Goal: Transaction & Acquisition: Obtain resource

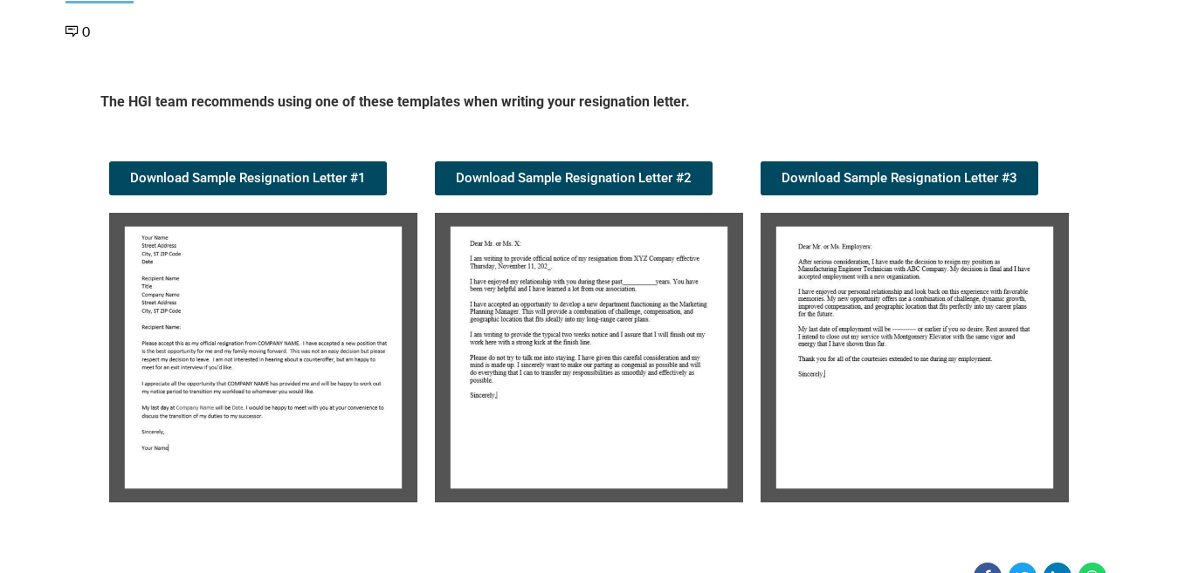
scroll to position [262, 0]
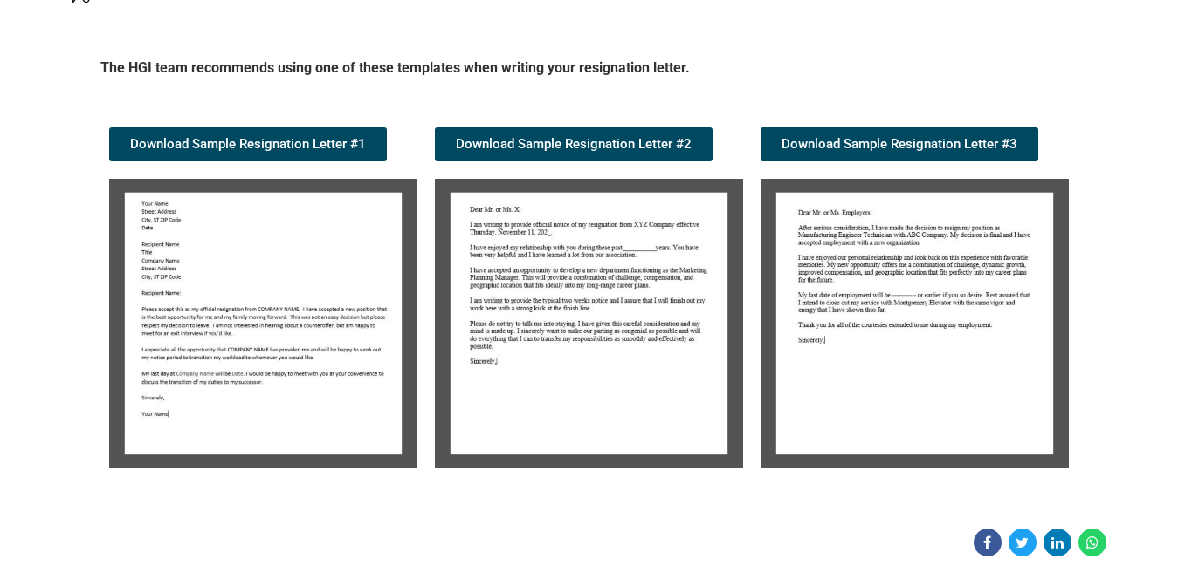
click at [286, 278] on img at bounding box center [263, 324] width 308 height 290
click at [539, 264] on img at bounding box center [589, 324] width 308 height 290
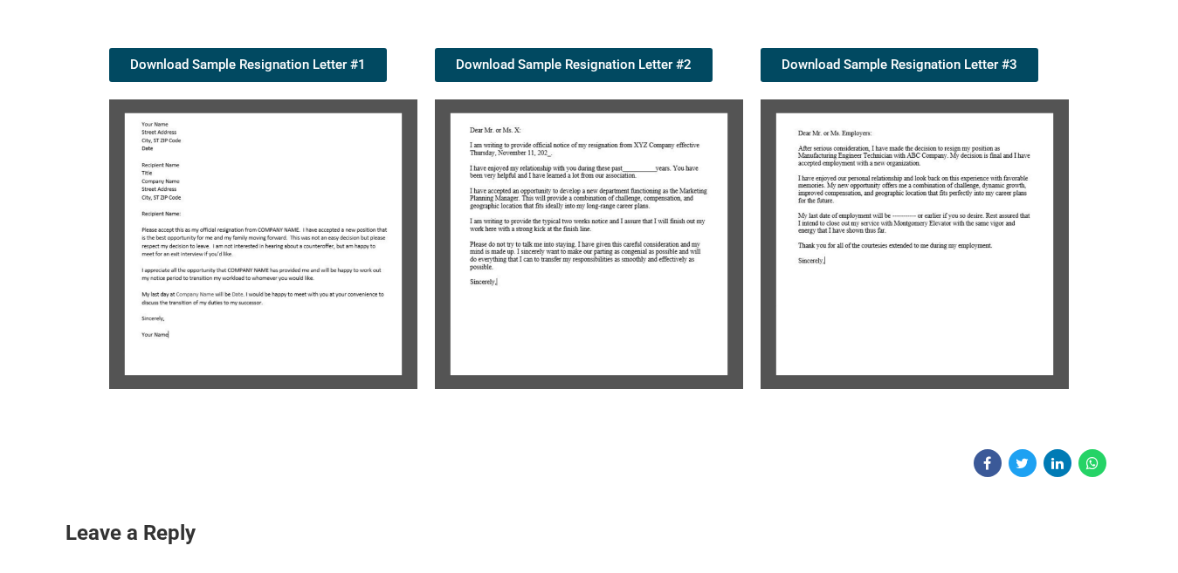
scroll to position [349, 0]
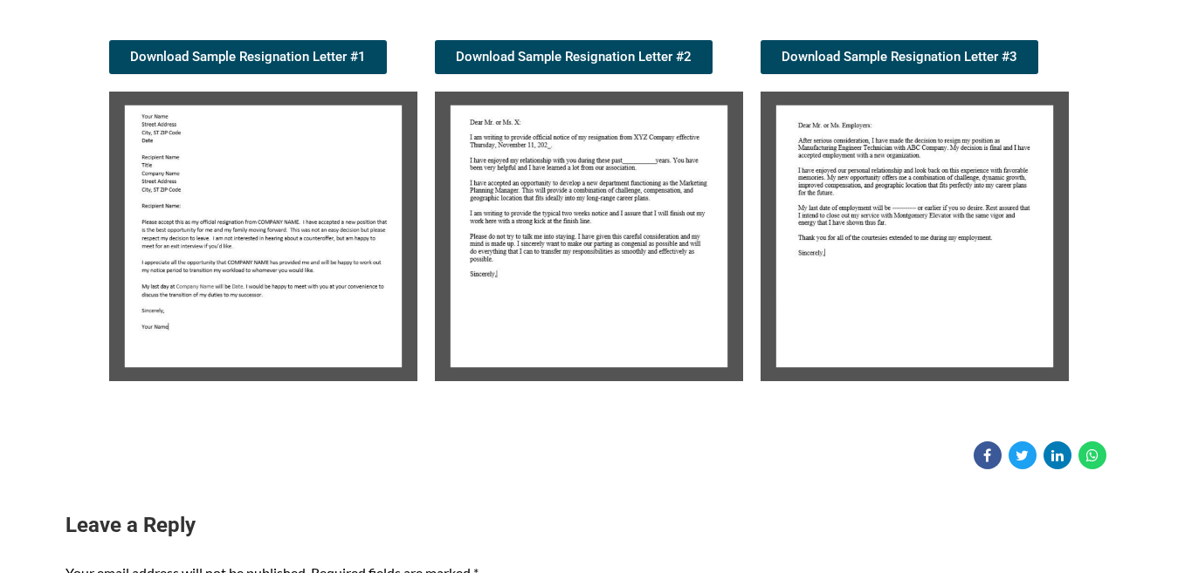
click at [566, 238] on img at bounding box center [589, 237] width 308 height 290
click at [561, 237] on img at bounding box center [589, 237] width 308 height 290
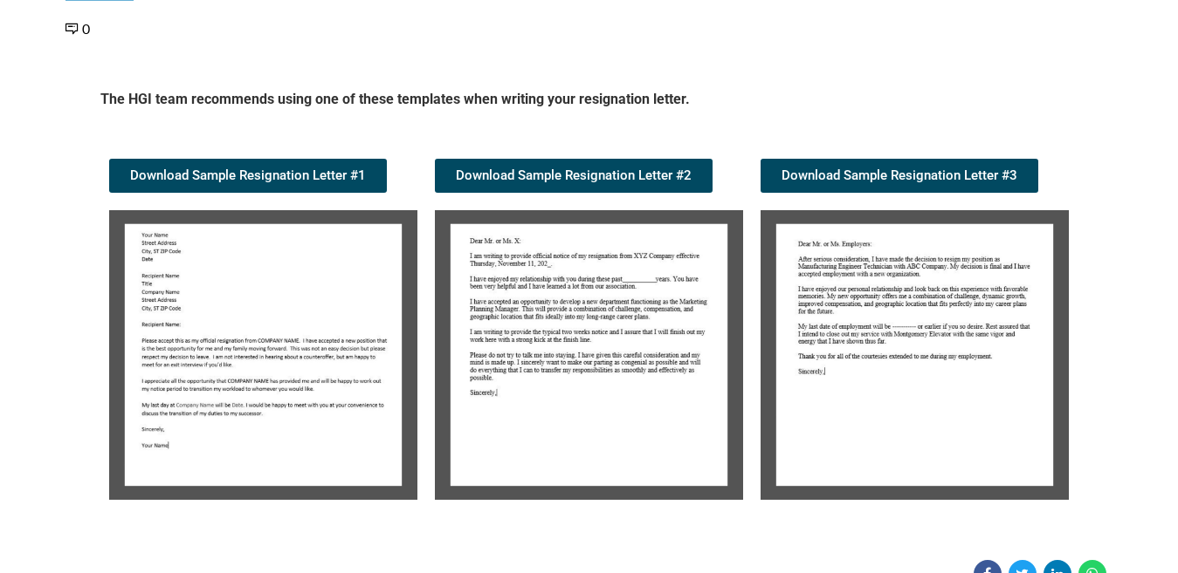
scroll to position [262, 0]
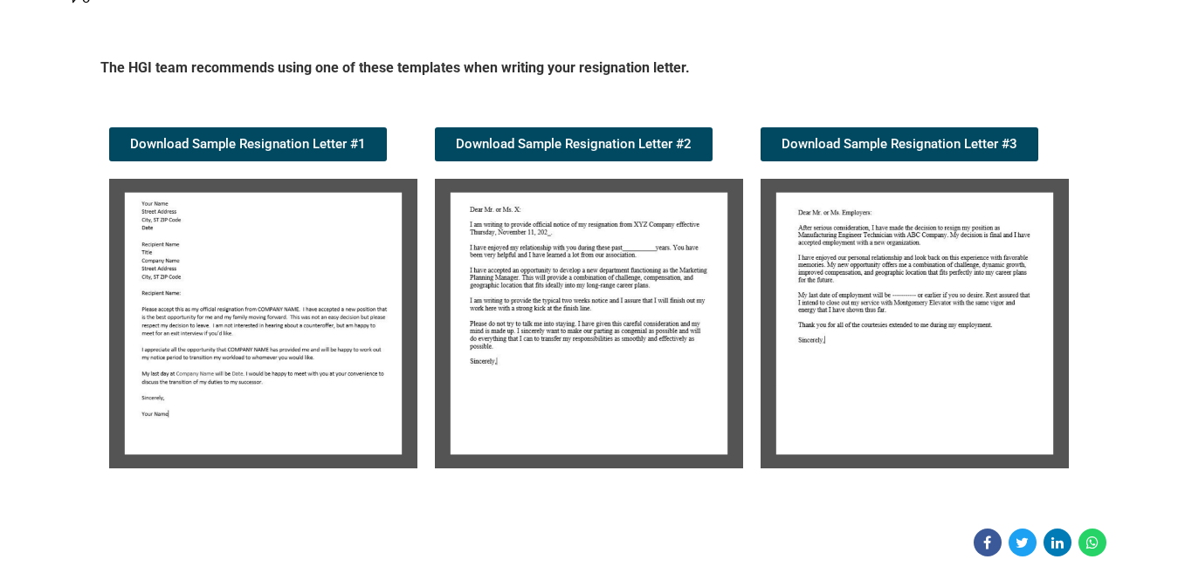
click at [307, 263] on img at bounding box center [263, 324] width 308 height 290
click at [306, 262] on img at bounding box center [263, 324] width 308 height 290
click at [264, 152] on link "Download Sample Resignation Letter #1" at bounding box center [248, 144] width 278 height 34
click at [535, 138] on span "Download Sample Resignation Letter #2" at bounding box center [574, 144] width 236 height 13
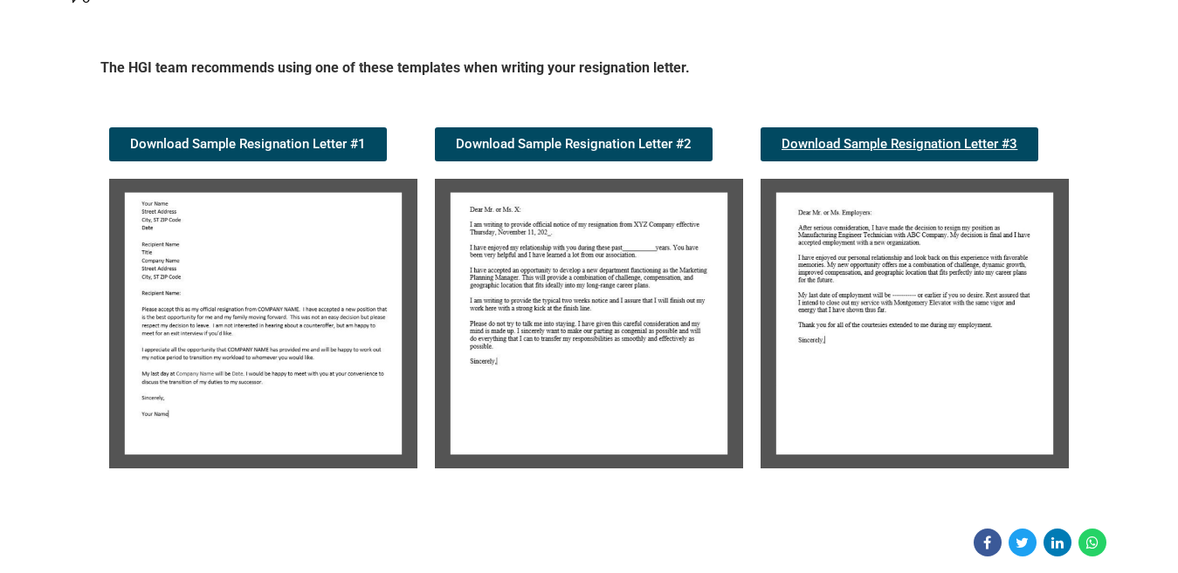
click at [892, 149] on span "Download Sample Resignation Letter #3" at bounding box center [899, 144] width 236 height 13
click at [351, 276] on img at bounding box center [263, 324] width 308 height 290
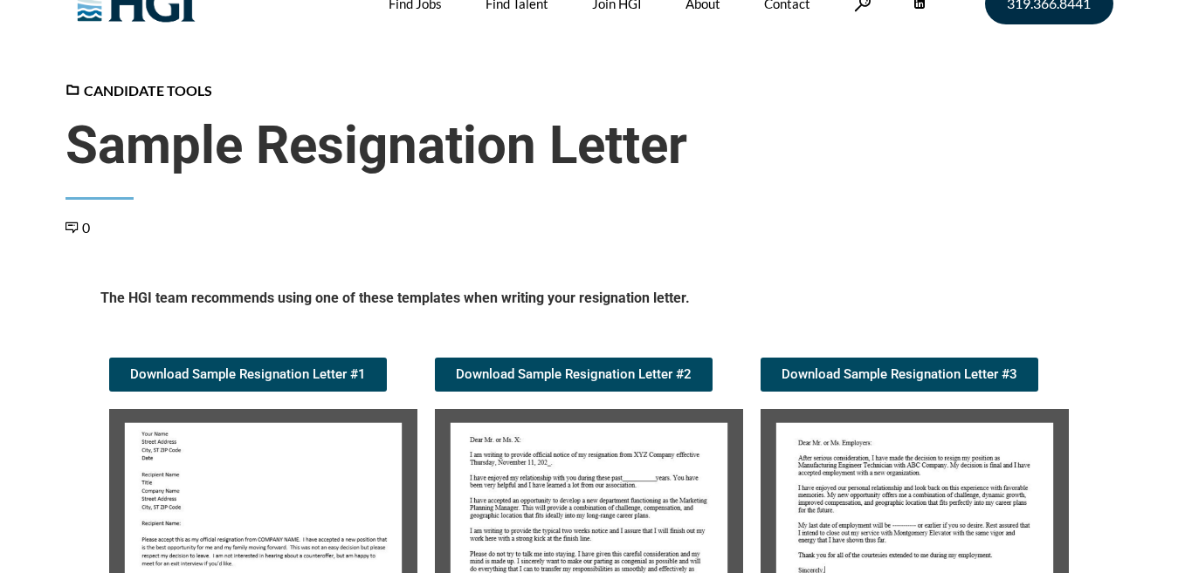
scroll to position [0, 0]
